Goal: Task Accomplishment & Management: Use online tool/utility

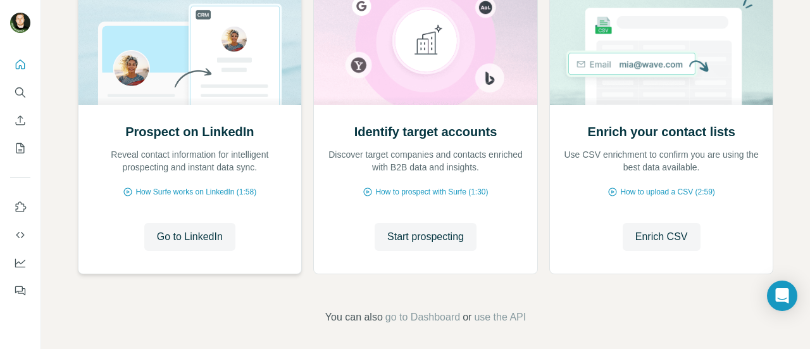
scroll to position [184, 0]
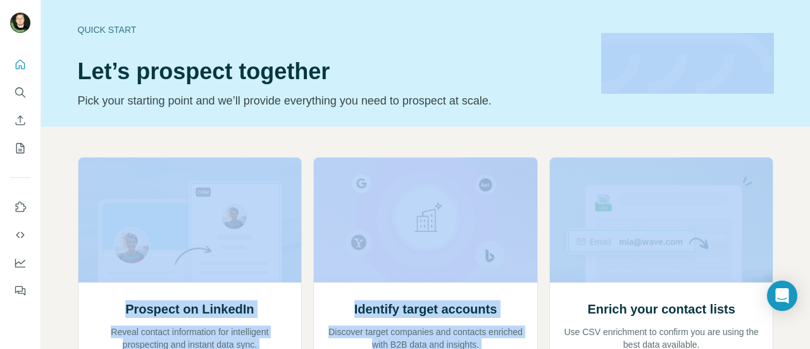
drag, startPoint x: 797, startPoint y: 83, endPoint x: 809, endPoint y: 184, distance: 101.3
click at [809, 184] on div "Quick start Let’s prospect together Pick your starting point and we’ll provide …" at bounding box center [425, 174] width 769 height 349
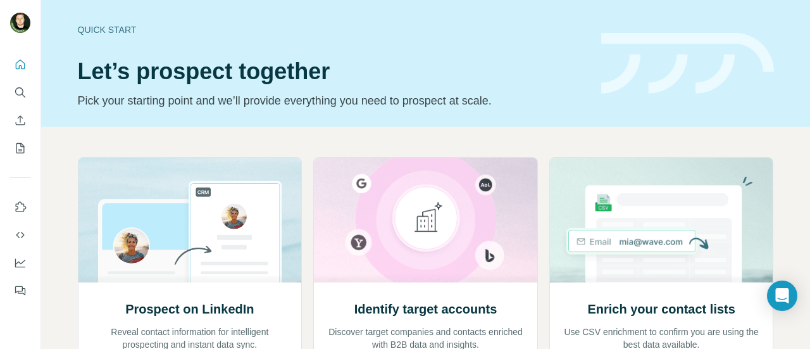
click at [661, 112] on div "Quick start Let’s prospect together Pick your starting point and we’ll provide …" at bounding box center [425, 63] width 769 height 127
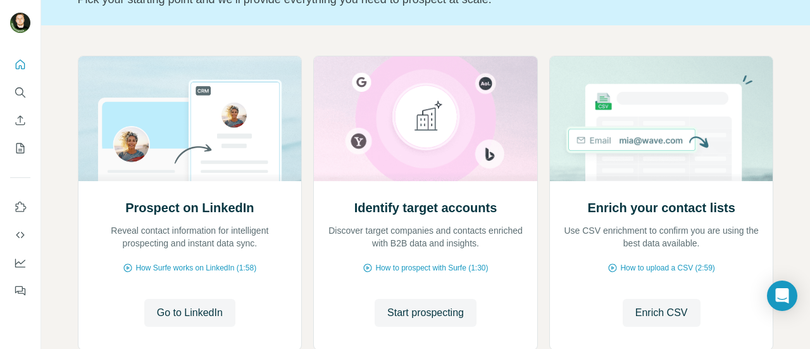
scroll to position [101, 0]
click at [27, 123] on button "Enrich CSV" at bounding box center [20, 120] width 20 height 23
